Goal: Check status: Check status

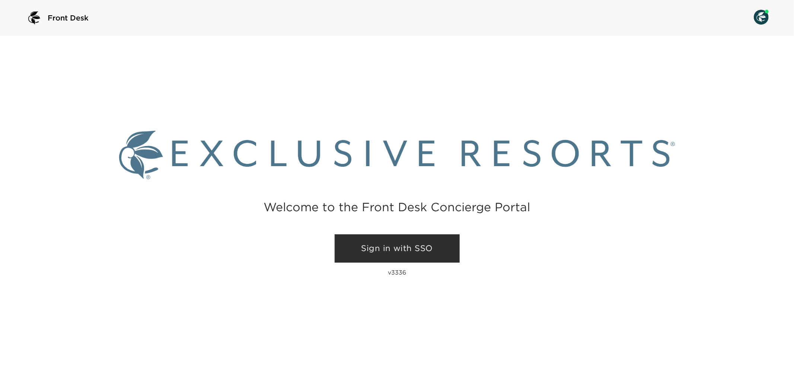
click at [432, 251] on link "Sign in with SSO" at bounding box center [397, 248] width 125 height 28
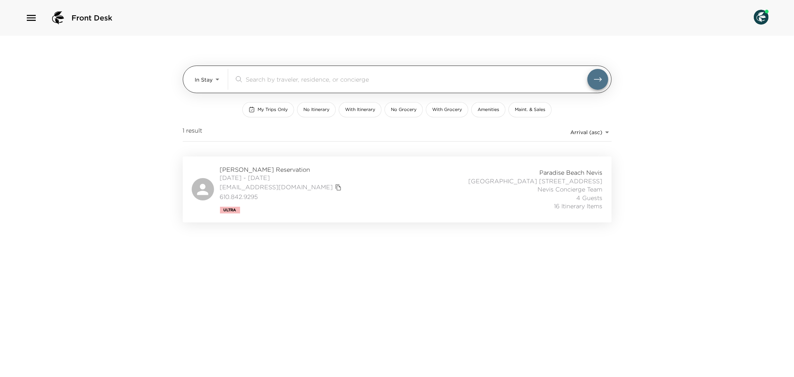
click at [218, 83] on body "Front Desk In Stay In-Stay ​ My Trips Only No Itinerary With Itinerary No Groce…" at bounding box center [397, 188] width 794 height 377
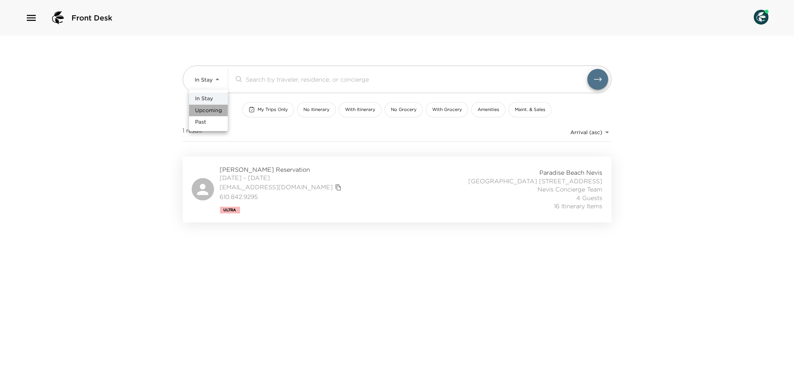
click at [216, 108] on span "Upcoming" at bounding box center [208, 110] width 27 height 7
type input "Upcoming"
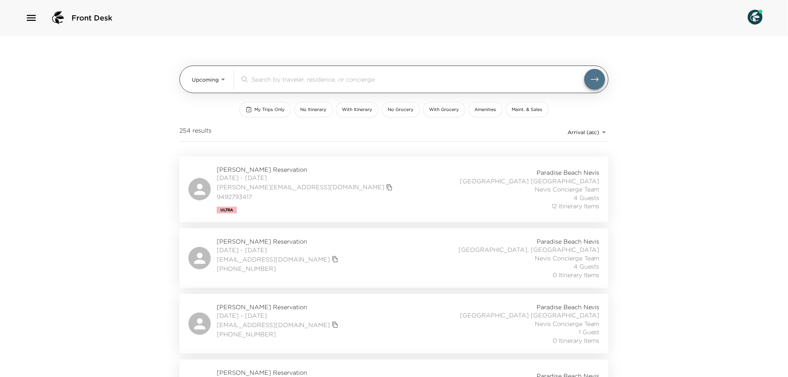
click at [274, 81] on input "search" at bounding box center [417, 79] width 333 height 9
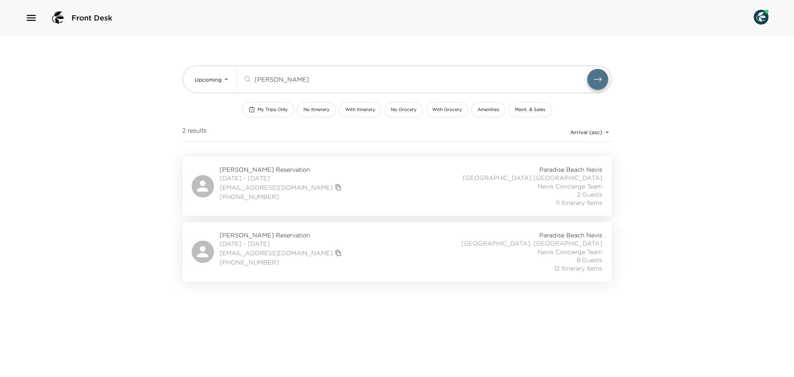
type input "twomey"
click at [378, 195] on div "Heather Twomey Reservation 12/13/2025 - 12/19/2025 heathertwomey@me.com (214) 7…" at bounding box center [397, 186] width 411 height 42
click at [382, 256] on div "Heather Twomey Reservation 12/14/2025 - 12/19/2025 heathertwomey@me.com (214) 7…" at bounding box center [397, 252] width 411 height 42
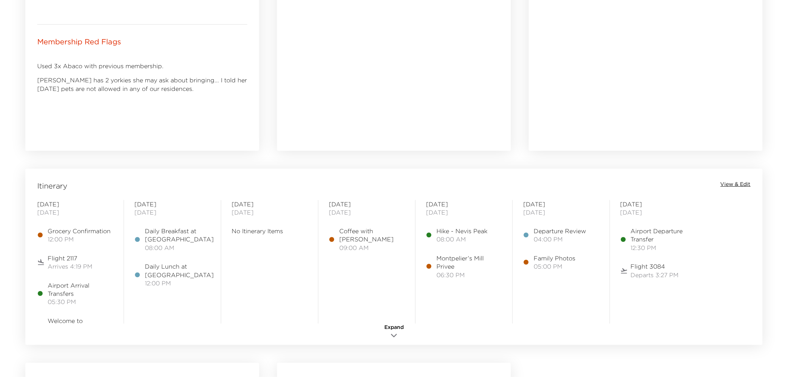
scroll to position [455, 0]
click at [733, 180] on span "View & Edit" at bounding box center [735, 181] width 30 height 7
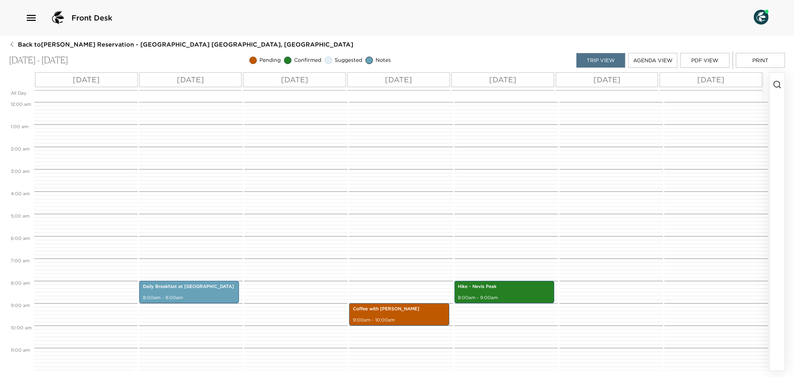
scroll to position [179, 0]
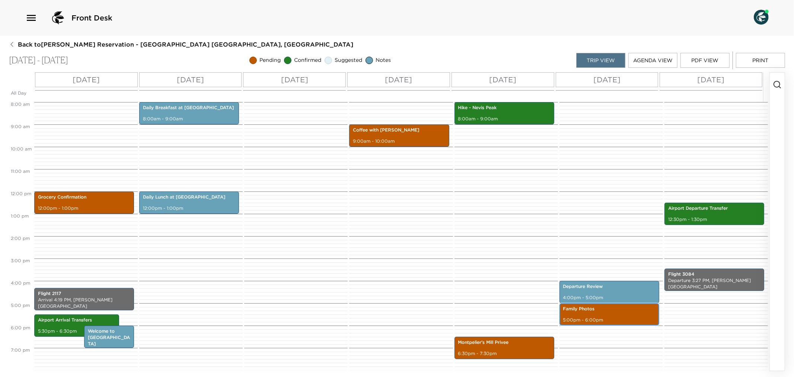
click at [594, 309] on p "Family Photos" at bounding box center [609, 309] width 92 height 6
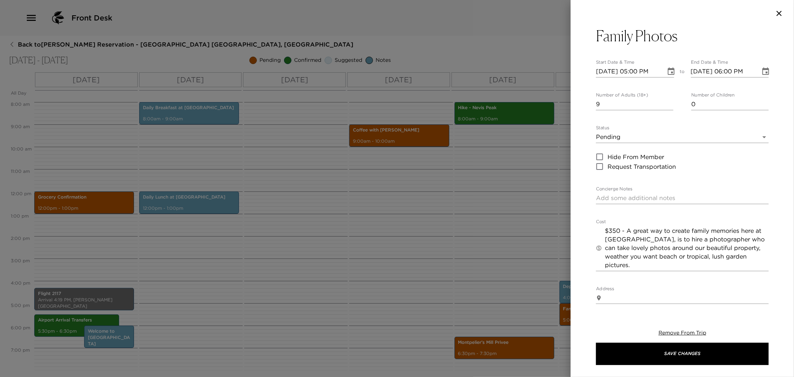
click at [761, 138] on body "Front Desk Back to Heather Twomey Reservation - Beach House 3 Nevis, West Indie…" at bounding box center [397, 188] width 794 height 377
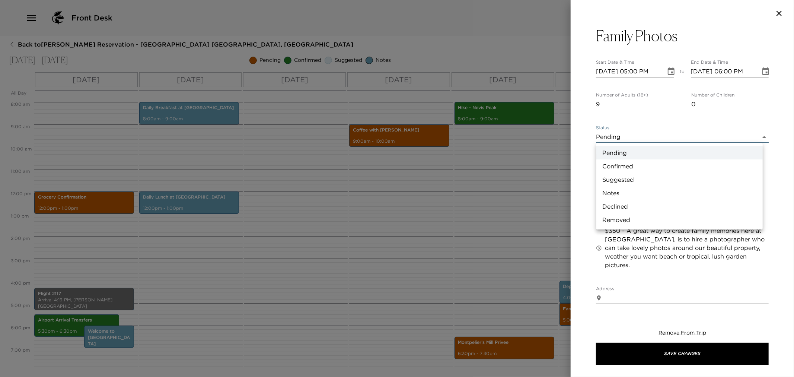
click at [628, 162] on li "Confirmed" at bounding box center [679, 165] width 166 height 13
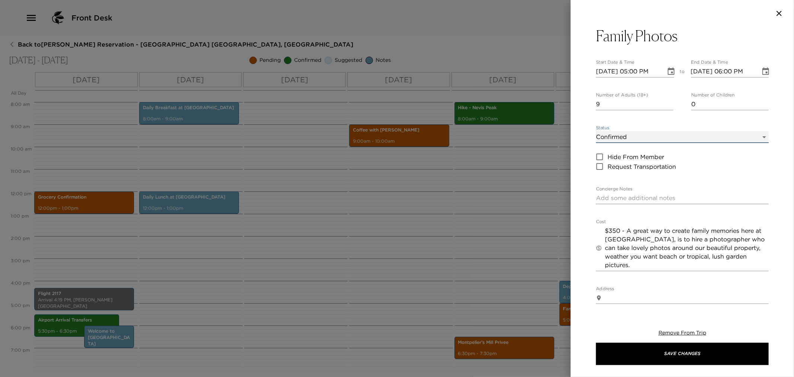
type input "Confirmed"
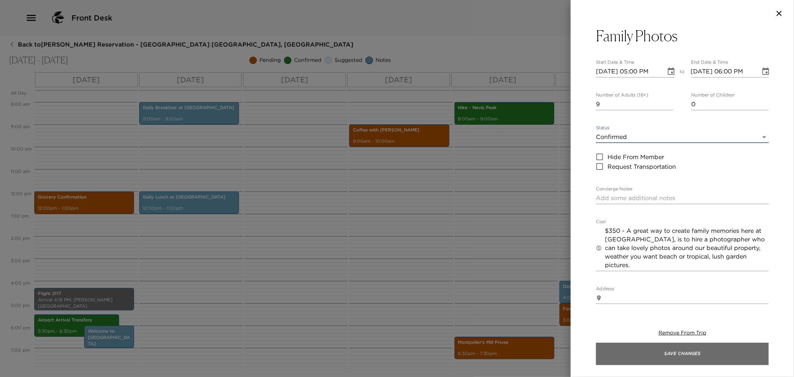
click at [661, 353] on button "Save Changes" at bounding box center [682, 353] width 173 height 22
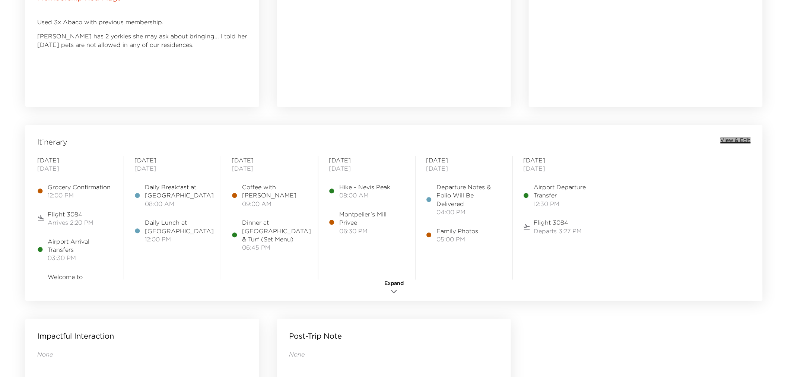
click at [742, 140] on span "View & Edit" at bounding box center [735, 140] width 30 height 7
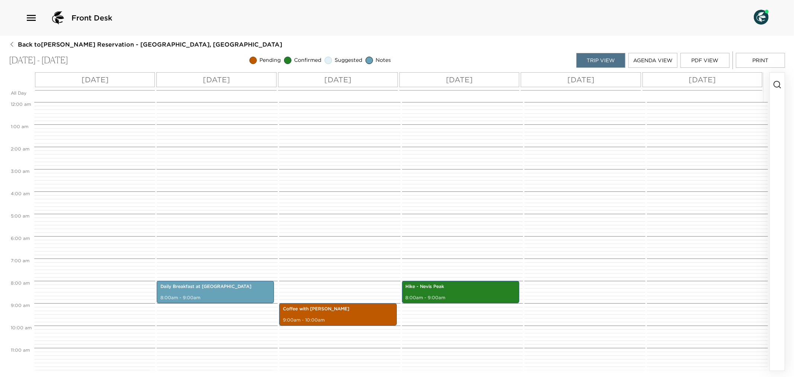
scroll to position [179, 0]
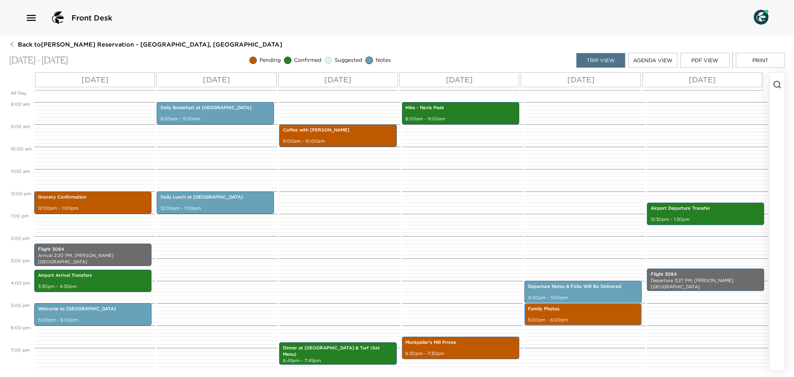
click at [564, 311] on p "Family Photos" at bounding box center [583, 309] width 110 height 6
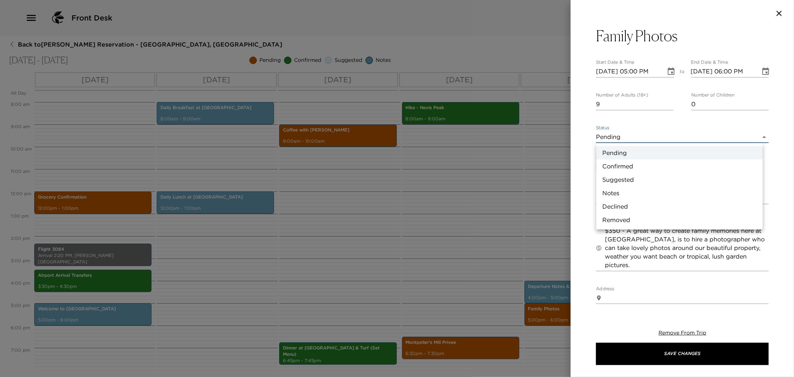
click at [762, 136] on body "Front Desk Back to Heather Twomey Reservation - Villa 6 Nevis, West Indies Dec …" at bounding box center [397, 188] width 794 height 377
drag, startPoint x: 648, startPoint y: 159, endPoint x: 648, endPoint y: 164, distance: 5.2
click at [648, 160] on li "Confirmed" at bounding box center [679, 165] width 166 height 13
type input "Confirmed"
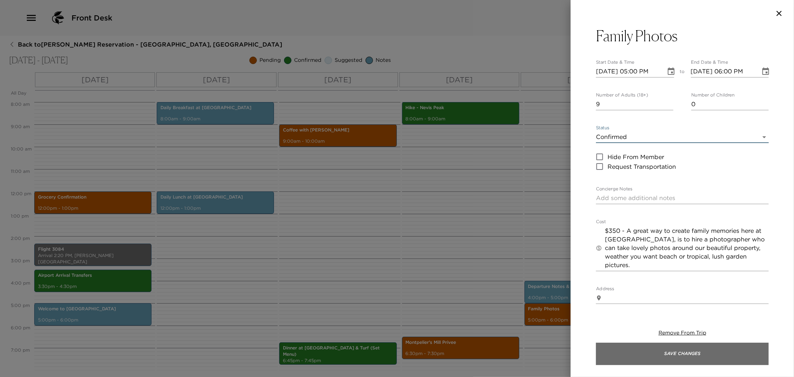
click at [658, 355] on button "Save Changes" at bounding box center [682, 353] width 173 height 22
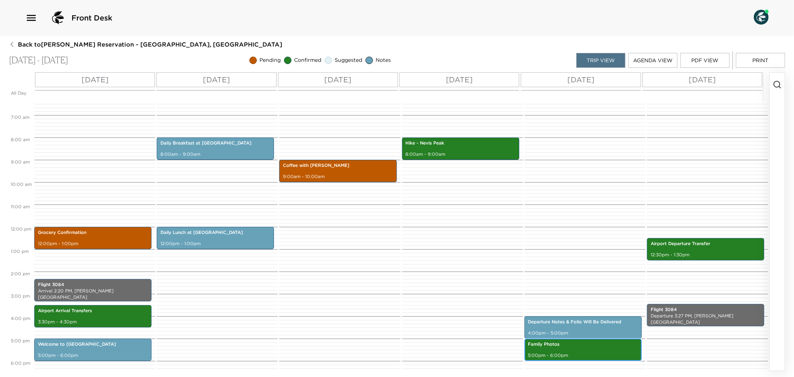
scroll to position [96, 0]
